Goal: Task Accomplishment & Management: Complete application form

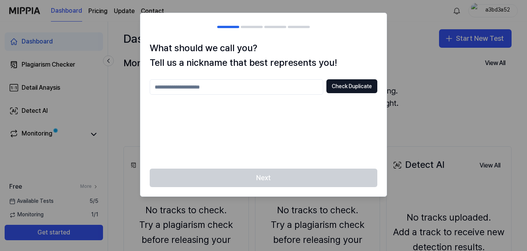
click at [241, 89] on input "text" at bounding box center [237, 86] width 174 height 15
type input "*"
type input "*********"
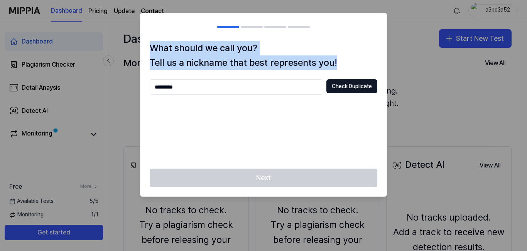
drag, startPoint x: 150, startPoint y: 47, endPoint x: 363, endPoint y: 60, distance: 213.3
click at [363, 60] on h1 "What should we call you? Tell us a nickname that best represents you!" at bounding box center [264, 56] width 228 height 30
copy h1 "What should we call you? Tell us a nickname that best represents you!"
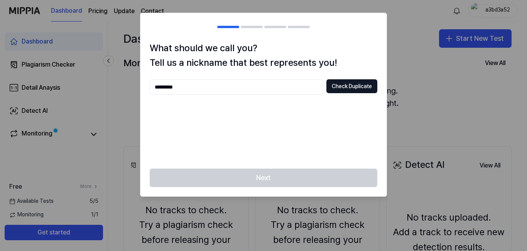
click at [295, 129] on div "********* Check Duplicate" at bounding box center [264, 119] width 228 height 80
click at [270, 178] on div "Next" at bounding box center [263, 183] width 246 height 28
click at [204, 87] on input "*********" at bounding box center [237, 86] width 174 height 15
click at [263, 128] on div "********* Check Duplicate" at bounding box center [264, 119] width 228 height 80
click at [364, 86] on button "Check Duplicate" at bounding box center [351, 86] width 51 height 14
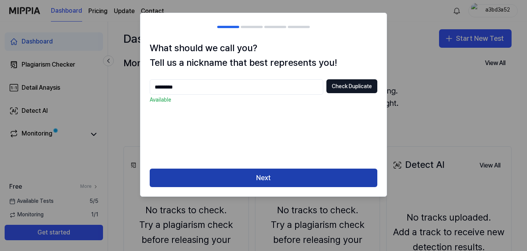
click at [262, 178] on button "Next" at bounding box center [264, 178] width 228 height 19
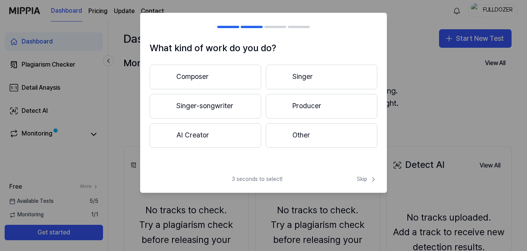
click at [310, 135] on button "Other" at bounding box center [321, 135] width 111 height 25
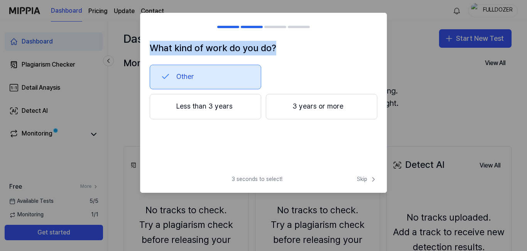
drag, startPoint x: 152, startPoint y: 50, endPoint x: 297, endPoint y: 47, distance: 145.8
click at [297, 47] on h1 "What kind of work do you do?" at bounding box center [264, 48] width 228 height 15
copy h1 "What kind of work do you do?"
click at [364, 179] on span "Skip" at bounding box center [367, 180] width 20 height 8
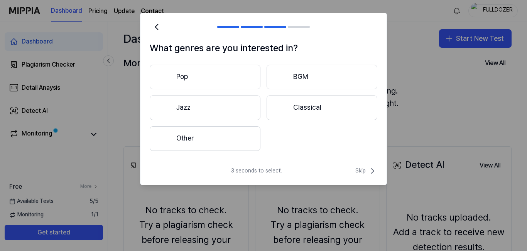
click at [194, 141] on button "Other" at bounding box center [205, 139] width 111 height 25
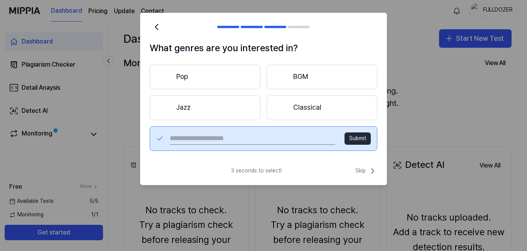
click at [243, 138] on input "text" at bounding box center [252, 139] width 165 height 12
type input "******"
click at [358, 136] on button "Submit" at bounding box center [357, 139] width 26 height 12
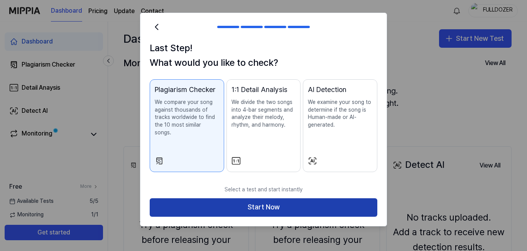
click at [281, 210] on button "Start Now" at bounding box center [264, 208] width 228 height 19
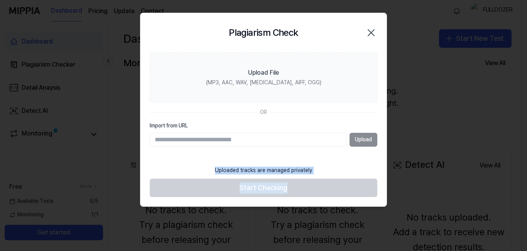
drag, startPoint x: 214, startPoint y: 170, endPoint x: 327, endPoint y: 170, distance: 113.4
click at [327, 170] on footer "Uploaded tracks are managed privately Start Checking" at bounding box center [264, 179] width 228 height 35
click at [329, 167] on footer "Uploaded tracks are managed privately Start Checking" at bounding box center [264, 179] width 228 height 35
drag, startPoint x: 318, startPoint y: 170, endPoint x: 214, endPoint y: 162, distance: 104.1
click at [214, 162] on footer "Uploaded tracks are managed privately Start Checking" at bounding box center [264, 179] width 228 height 35
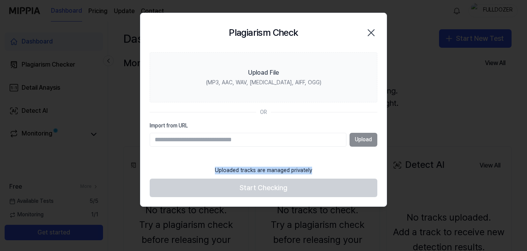
copy div "Uploaded tracks are managed privately"
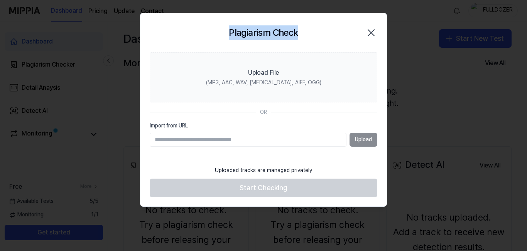
drag, startPoint x: 229, startPoint y: 32, endPoint x: 312, endPoint y: 35, distance: 83.0
click at [312, 35] on div "Plagiarism Check Close" at bounding box center [264, 32] width 228 height 21
copy h2 "Plagiarism Check"
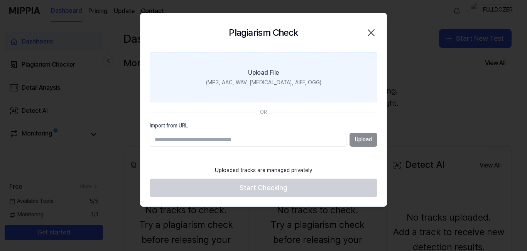
click at [278, 79] on div "(MP3, AAC, WAV, FLAC, AIFF, OGG)" at bounding box center [263, 83] width 115 height 8
click at [0, 0] on input "Upload File (MP3, AAC, WAV, FLAC, AIFF, OGG)" at bounding box center [0, 0] width 0 height 0
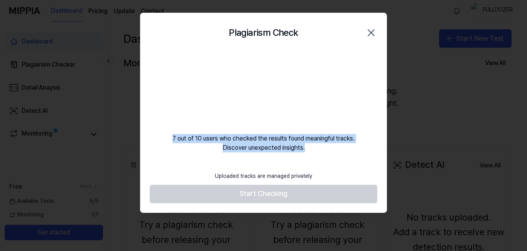
drag, startPoint x: 172, startPoint y: 139, endPoint x: 316, endPoint y: 155, distance: 144.8
click at [316, 155] on div "Plagiarism Check Close 7 out of 10 users who checked the results found meaningf…" at bounding box center [263, 113] width 247 height 201
copy div "7 out of 10 users who checked the results found meaningful tracks. Discover une…"
click at [351, 156] on div "Plagiarism Check Close 7 out of 10 users who checked the results found meaningf…" at bounding box center [263, 113] width 247 height 201
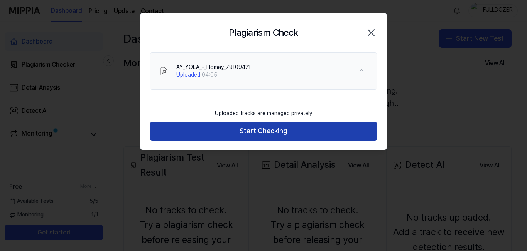
click at [275, 133] on button "Start Checking" at bounding box center [264, 131] width 228 height 19
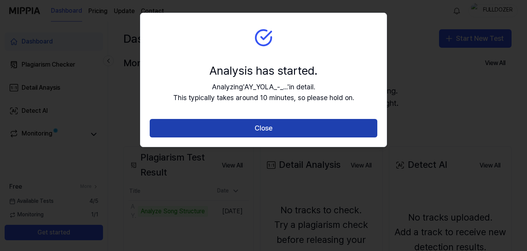
click at [286, 124] on button "Close" at bounding box center [264, 128] width 228 height 19
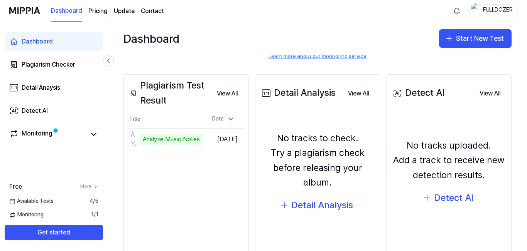
scroll to position [77, 0]
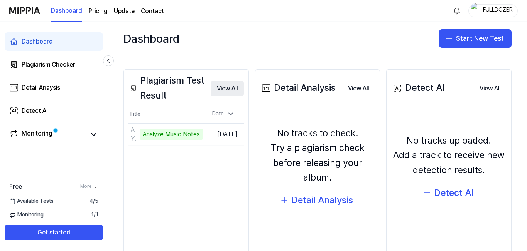
click at [235, 89] on button "View All" at bounding box center [227, 88] width 33 height 15
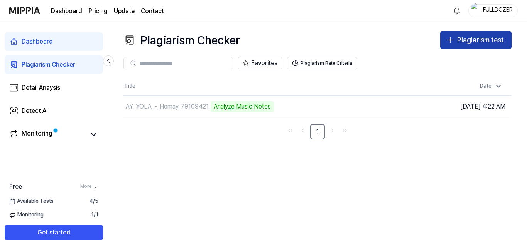
click at [457, 41] on div "Plagiarism test" at bounding box center [480, 40] width 47 height 11
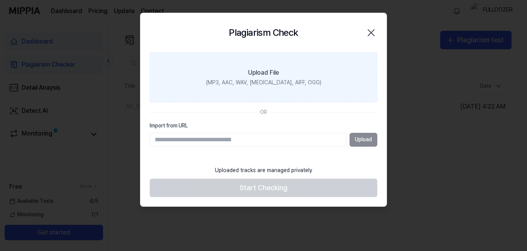
click at [257, 74] on div "Upload File" at bounding box center [263, 72] width 31 height 9
click at [0, 0] on input "Upload File (MP3, AAC, WAV, FLAC, AIFF, OGG)" at bounding box center [0, 0] width 0 height 0
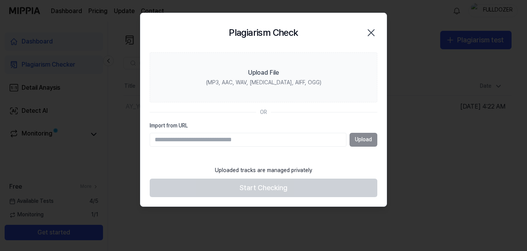
click at [373, 37] on icon "button" at bounding box center [371, 33] width 12 height 12
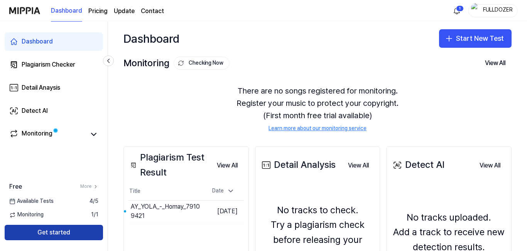
click at [81, 230] on button "Get started" at bounding box center [54, 232] width 98 height 15
